Goal: Task Accomplishment & Management: Complete application form

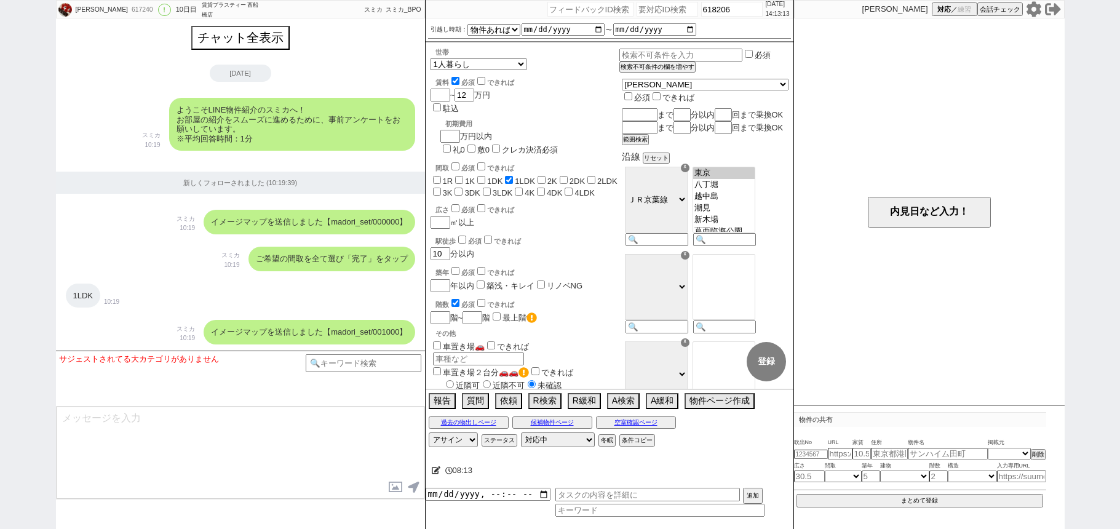
select select "15"
select select "0"
select select "12"
select select
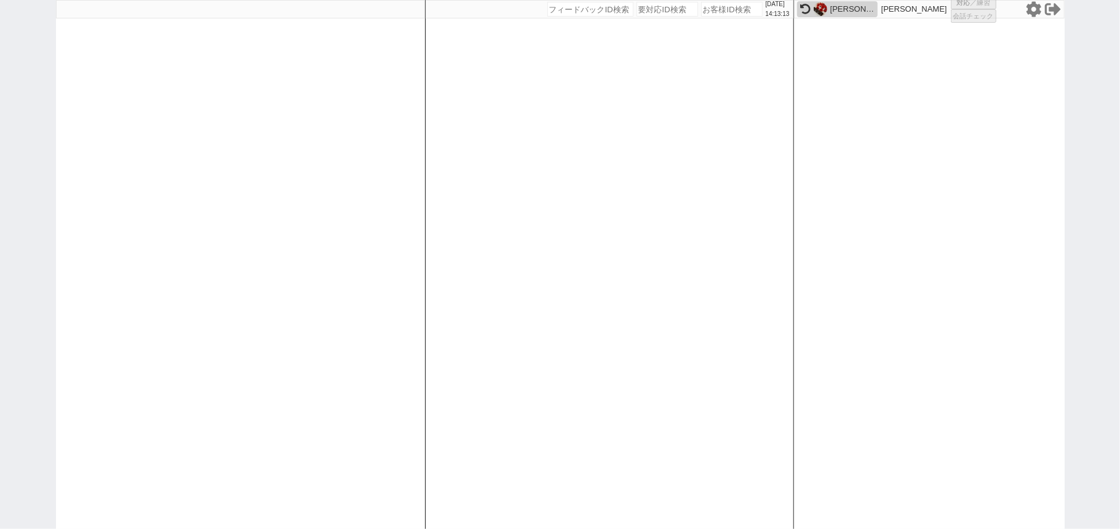
select select "1"
select select "2"
select select "8"
select select
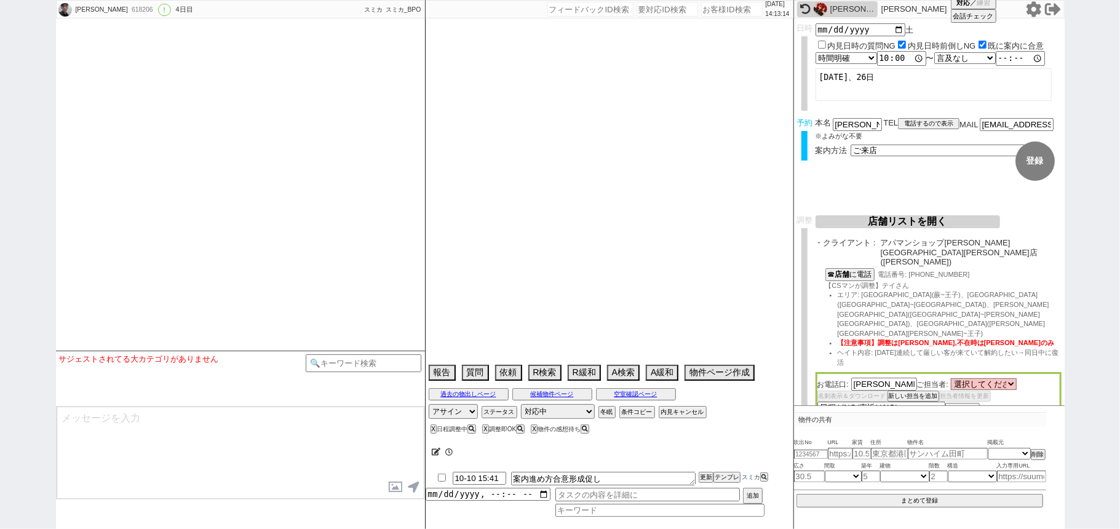
select select "16"
select select "0"
select select "819"
select select "23"
select select "731"
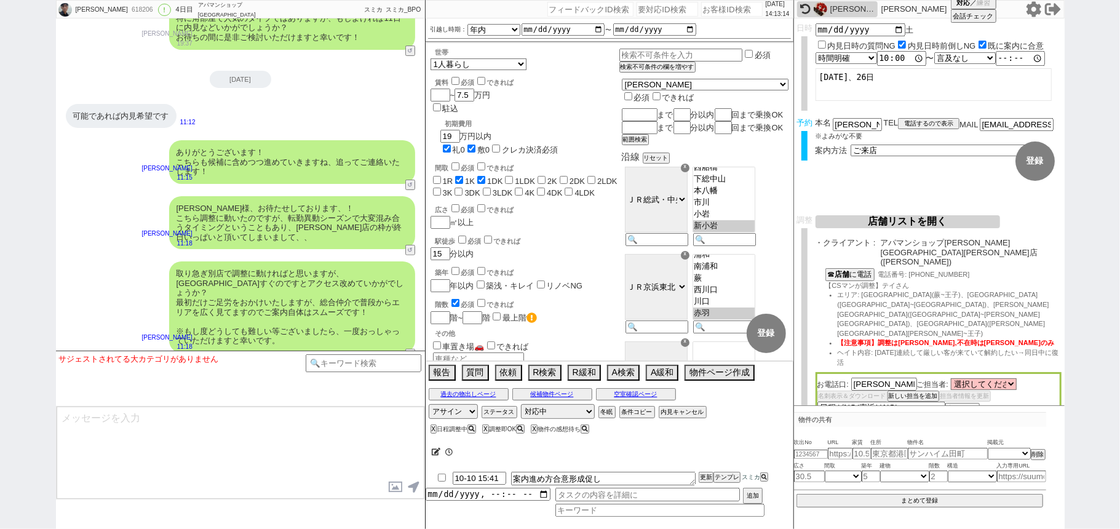
scroll to position [65, 0]
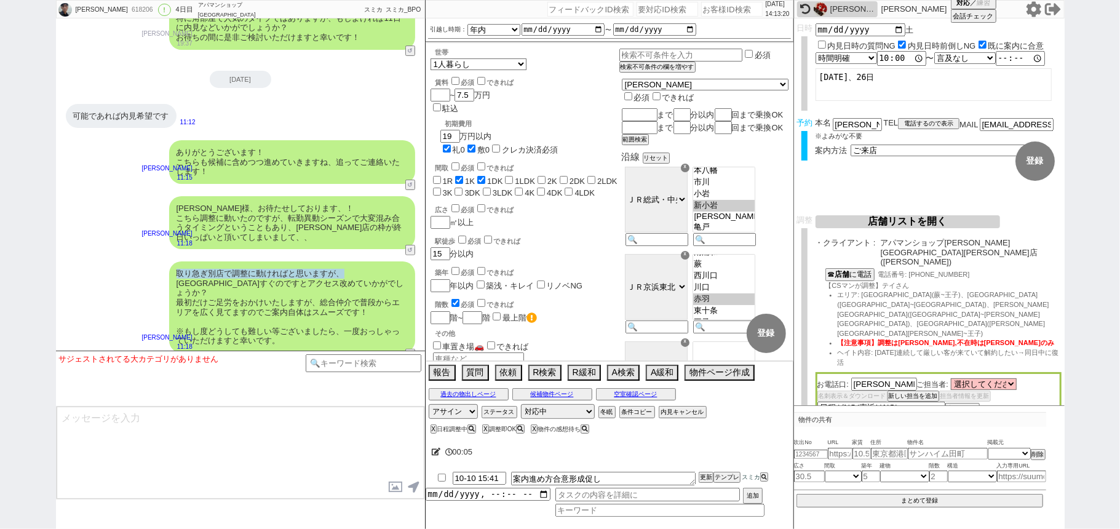
drag, startPoint x: 175, startPoint y: 274, endPoint x: 345, endPoint y: 271, distance: 169.8
click at [345, 271] on div "取り急ぎ別店で調整に動ければと思いますが、[GEOGRAPHIC_DATA]すぐのですとアクセス改めていかがでしょうか？ 最初だけご足労をおかけいたしますが、…" at bounding box center [292, 307] width 246 height 92
copy div "取り急ぎ別店で調整に動ければと思いますが、"
paste input "617235"
click at [722, 11] on input "number" at bounding box center [732, 9] width 62 height 15
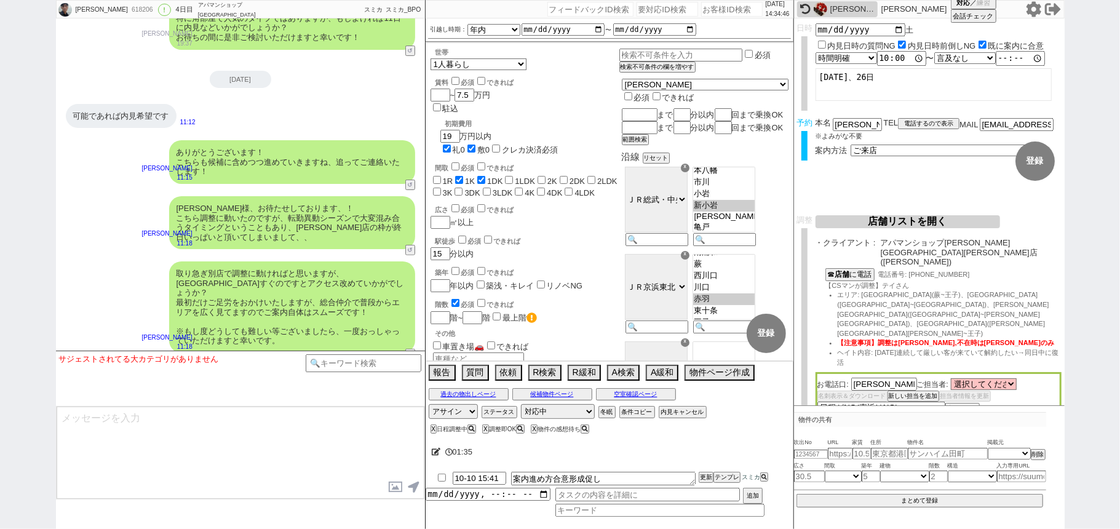
type input "617235"
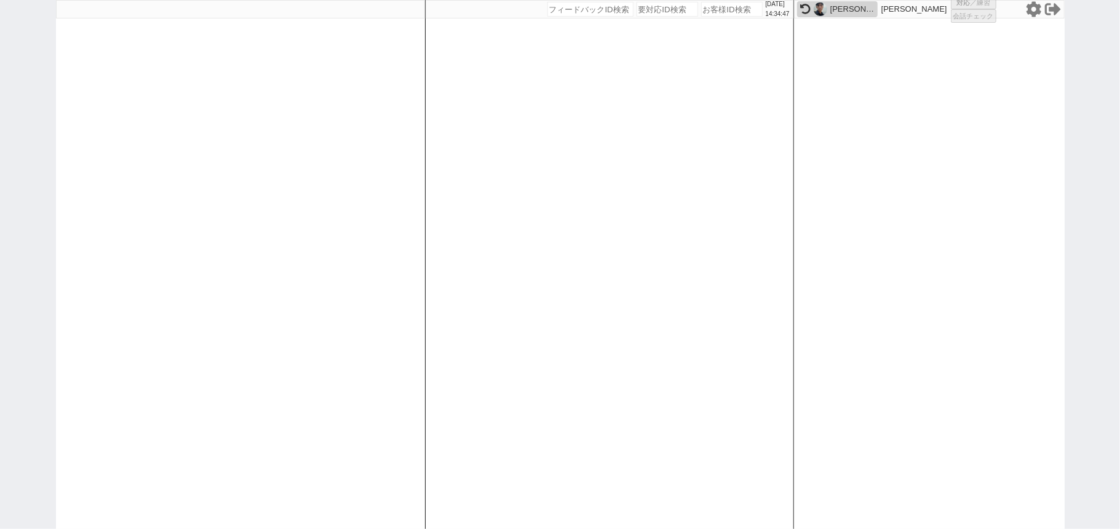
select select "600"
select select "2"
select select
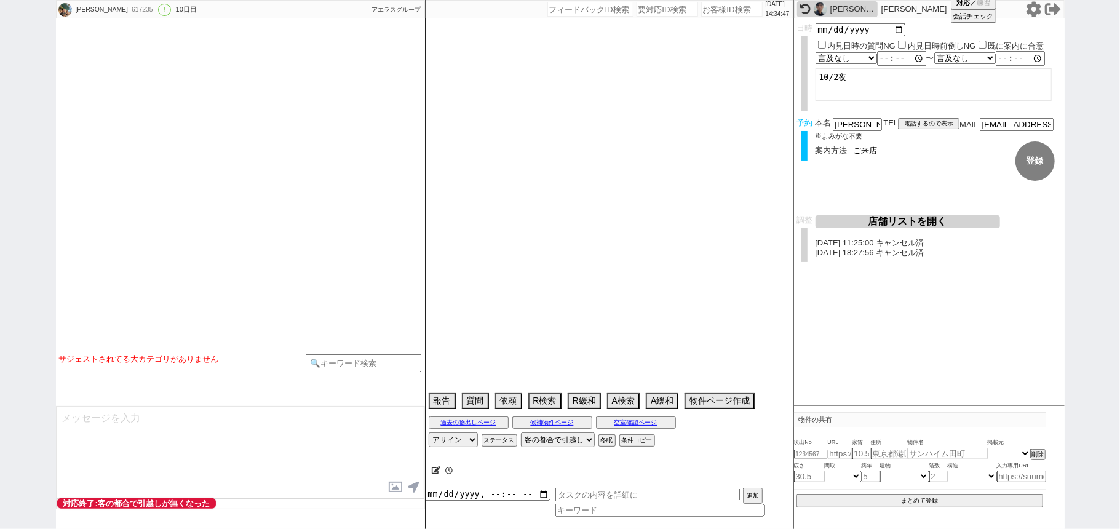
type textarea "候補無し来店しない"
select select "2025"
select select "10"
select select "34"
select select "1"
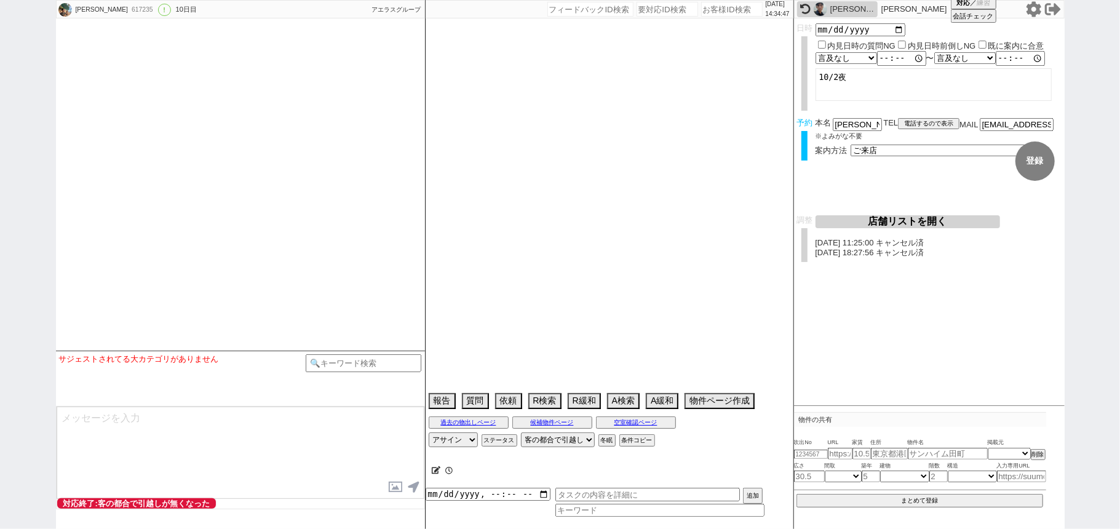
select select "23"
select select "731"
select select "25"
select select "791"
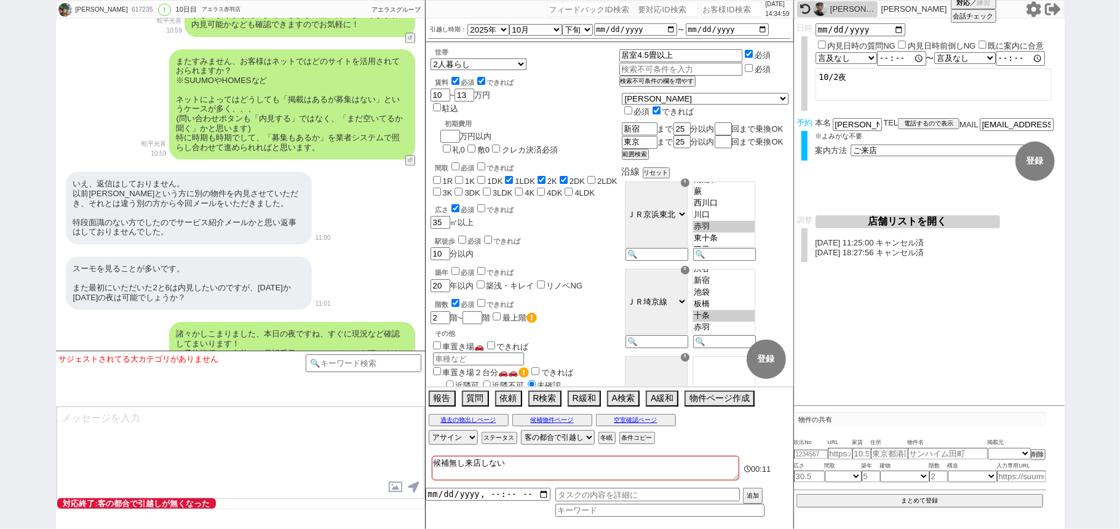
scroll to position [2423, 0]
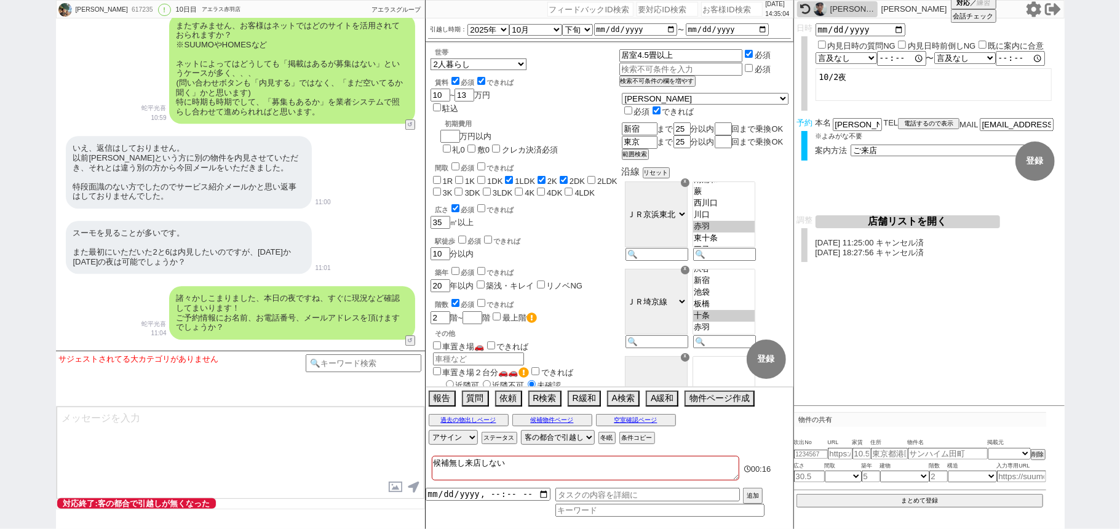
click at [360, 237] on div "スーモを見ることが多いです。 また最初にいただいた2と6は内見したいのですが、[DATE]か[DATE]の夜は可能でしょうか？ 11:01" at bounding box center [240, 247] width 369 height 65
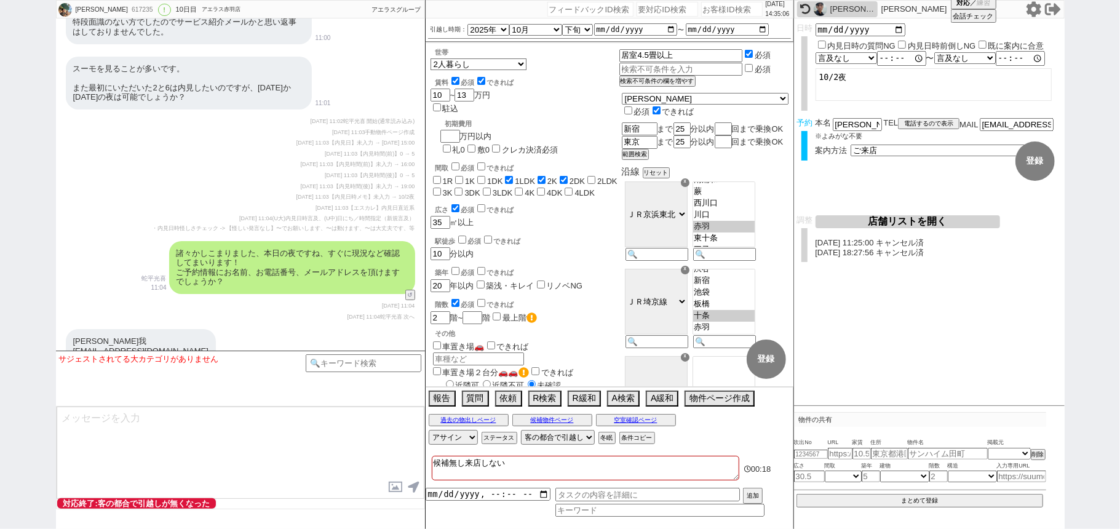
scroll to position [3167, 0]
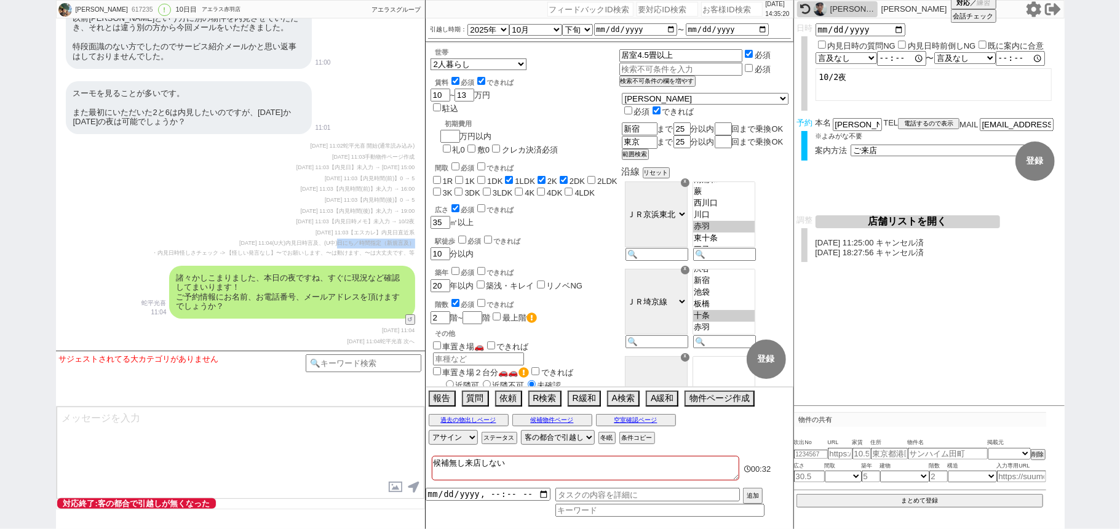
drag, startPoint x: 337, startPoint y: 234, endPoint x: 411, endPoint y: 227, distance: 74.1
click at [414, 240] on span "(U大)内見日時言及、(U中)日にち／時間指定（新規言及）" at bounding box center [343, 243] width 143 height 6
copy span "日にち／時間指定（新規言及）"
